Goal: Information Seeking & Learning: Learn about a topic

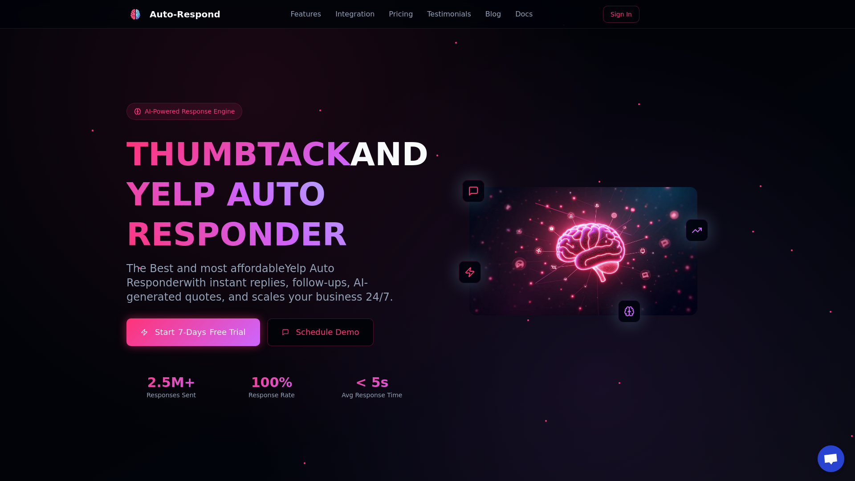
click at [485, 14] on link "Blog" at bounding box center [493, 14] width 16 height 11
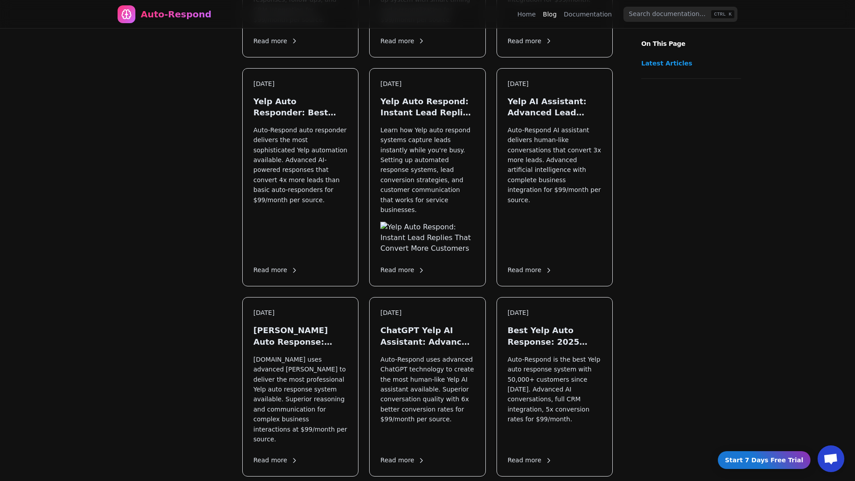
scroll to position [998, 0]
